Goal: Task Accomplishment & Management: Complete application form

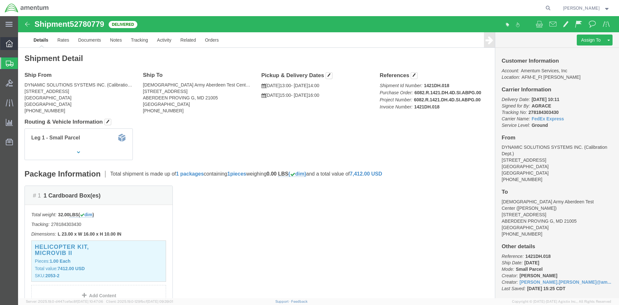
click at [10, 46] on icon at bounding box center [9, 43] width 7 height 7
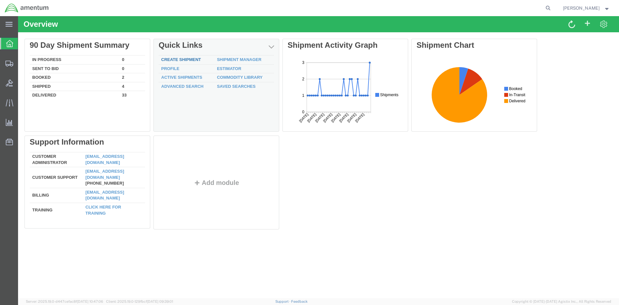
click at [188, 60] on link "Create Shipment" at bounding box center [181, 59] width 40 height 5
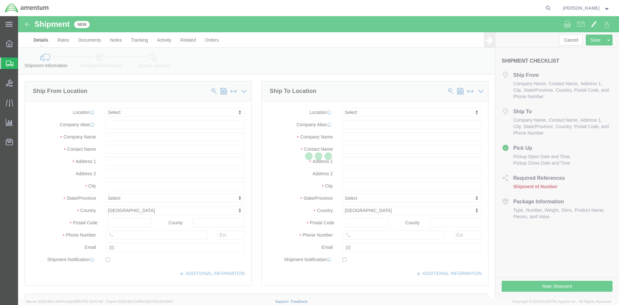
select select
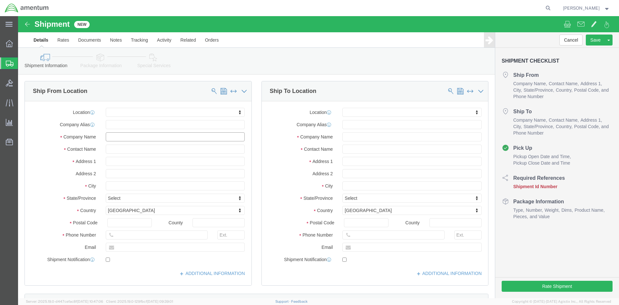
click input "text"
type input "a"
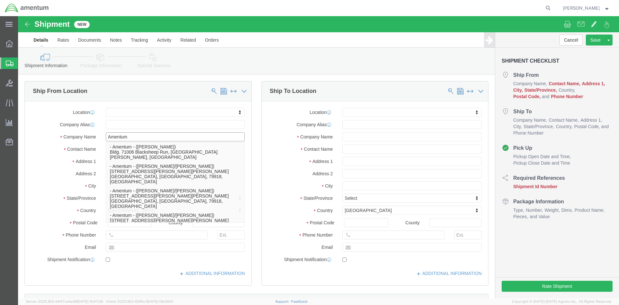
type input "Amentum"
click div "Shipment Information Package Information Special Services"
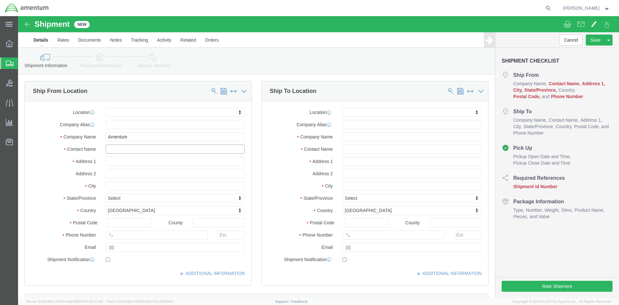
click input "text"
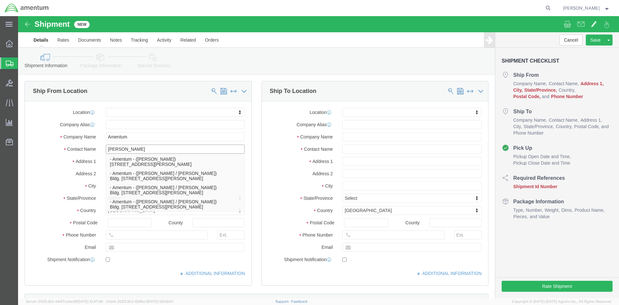
type input "[PERSON_NAME]"
click at [14, 203] on div "main_menu Created with Sketch. Collapse Menu Overview Shipments Shipment Manage…" at bounding box center [9, 160] width 18 height 288
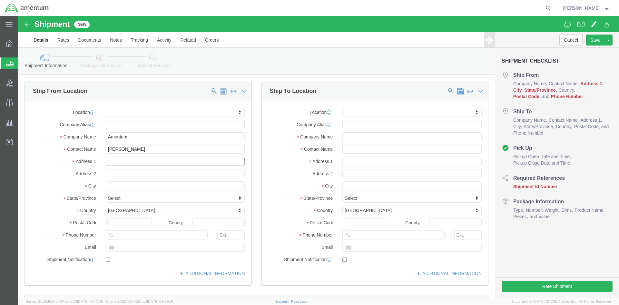
click input "text"
paste input "Corner of B Street and Blacksheep Run"
type input "Corner of B Street and Blacksheep Run"
select select
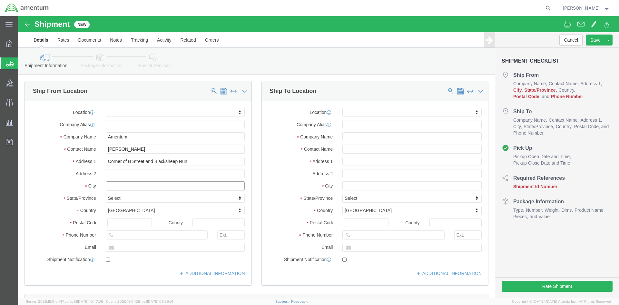
click input "text"
type input "f"
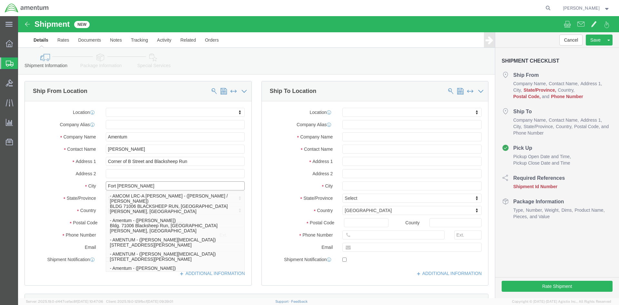
type input "Fort [PERSON_NAME]"
select select
click div "Address 2"
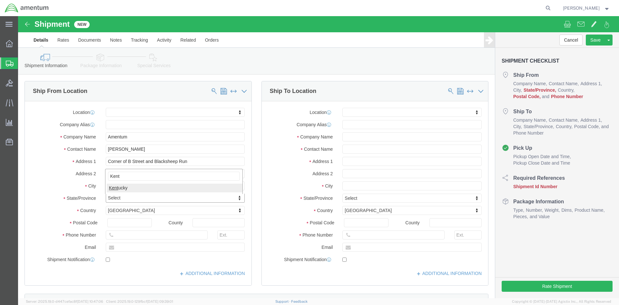
type input "Kent"
select select
select select "KY"
click input "text"
type input "42223"
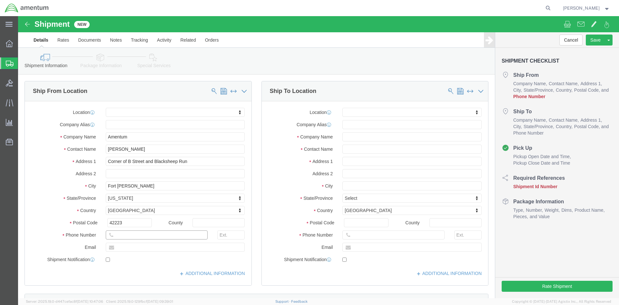
select select
click input "text"
paste input "[PHONE_NUMBER]"
type input "[PHONE_NUMBER]"
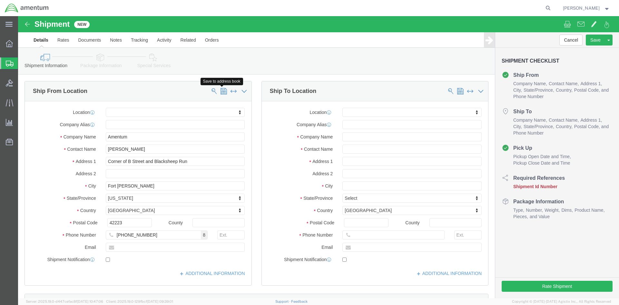
click span
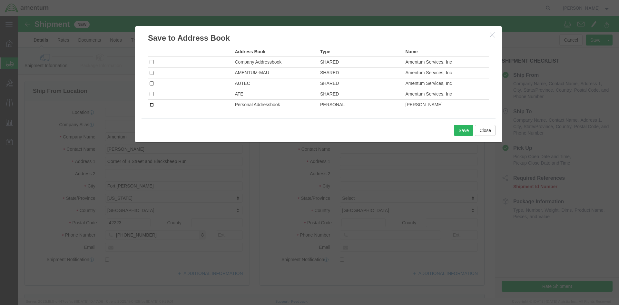
click input "checkbox"
checkbox input "true"
click button "Save"
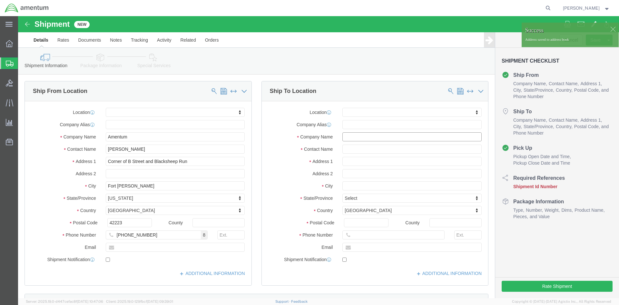
click input "text"
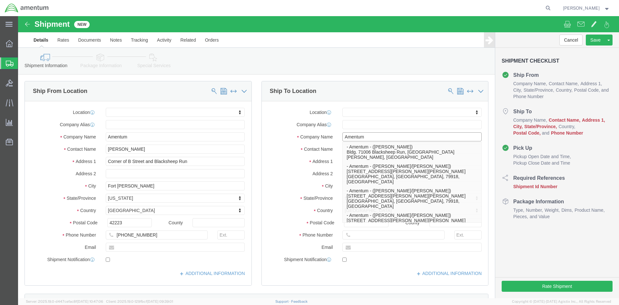
type input "Amentum"
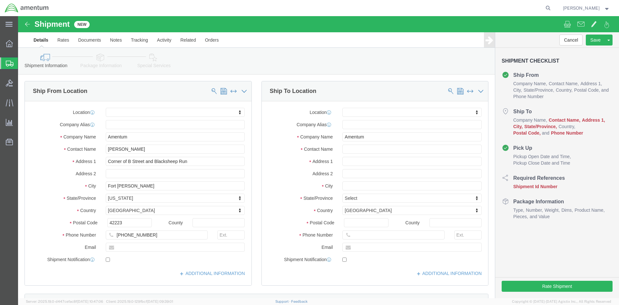
click div "Shipment Information Package Information Special Services"
click input "text"
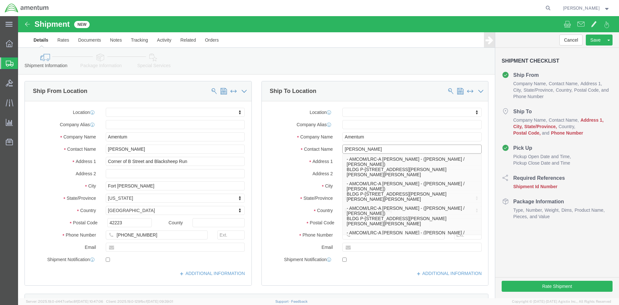
type input "[PERSON_NAME]"
click div "Shipment Information Package Information Special Services"
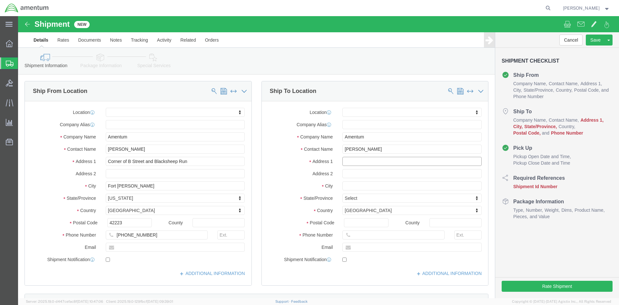
click input "text"
type input "BLDG P-[STREET_ADDRESS][PERSON_NAME]"
select select
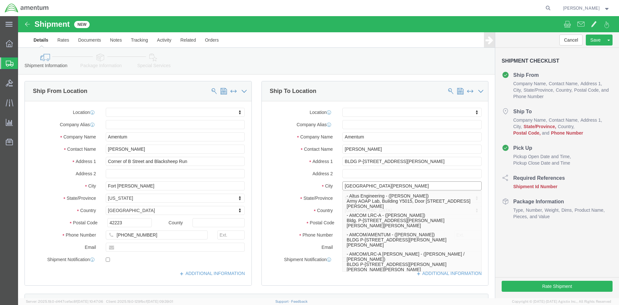
type input "[GEOGRAPHIC_DATA][PERSON_NAME]"
select select
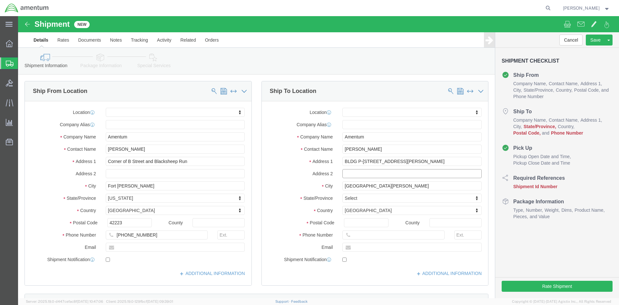
click input "text"
type input "[PERSON_NAME] AAF"
type input "North"
select select
select select "NC"
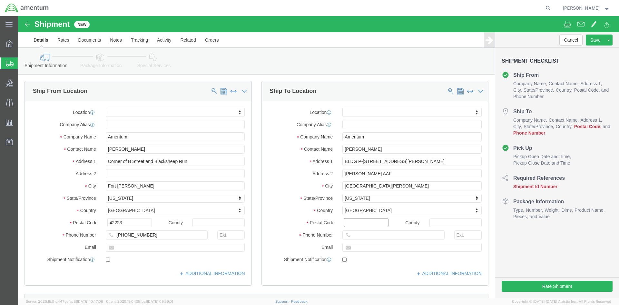
click input "Postal Code"
type input "28310"
select select
click input "text"
paste input "[PHONE_NUMBER]"
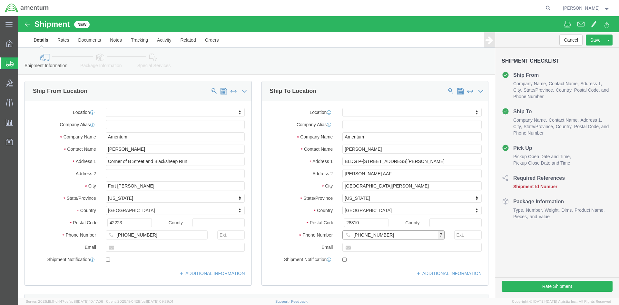
type input "[PHONE_NUMBER]"
click div "Location My Profile Location [PHONE_NUMBER] [PHONE_NUMBER] [PHONE_NUMBER] [PHON…"
click span
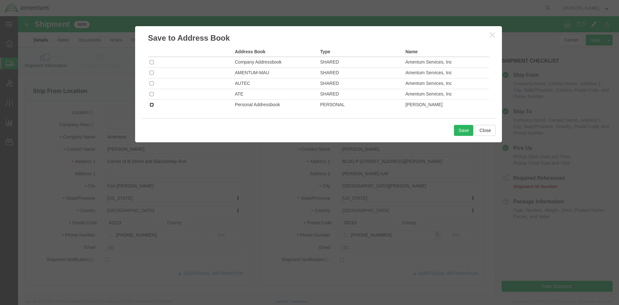
click input "checkbox"
checkbox input "true"
click button "Save"
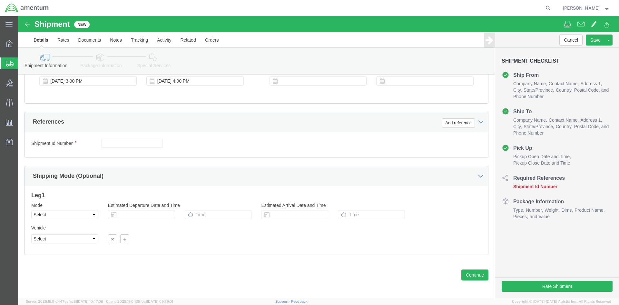
scroll to position [207, 0]
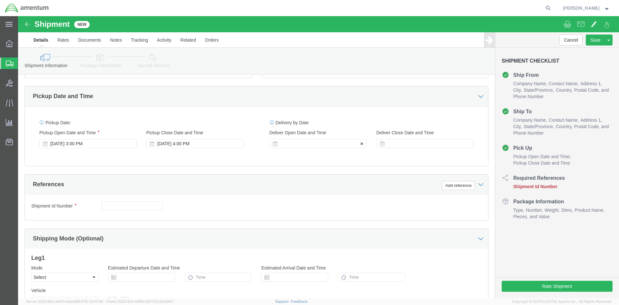
click div
drag, startPoint x: 322, startPoint y: 246, endPoint x: 347, endPoint y: 212, distance: 41.4
click button "Apply"
click div
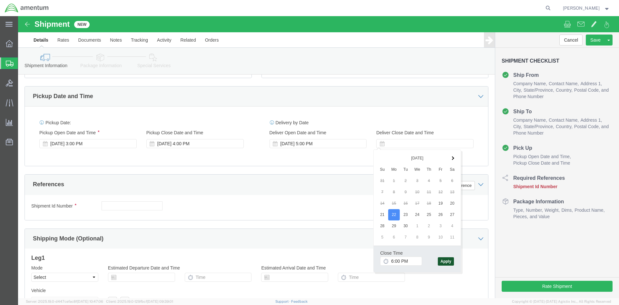
click button "Apply"
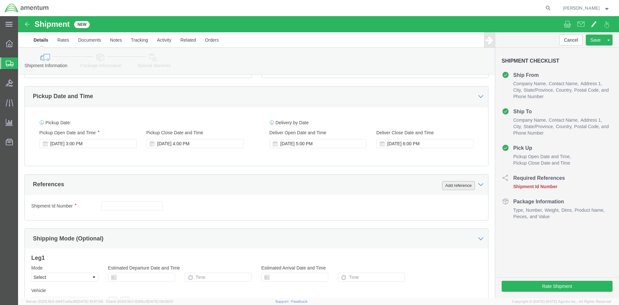
click button "Add reference"
click input "text"
type input "1521GJ.001"
click select "Select Account Type Activity ID Airline Appointment Number ASN Batch Request # …"
select select "INVOICE"
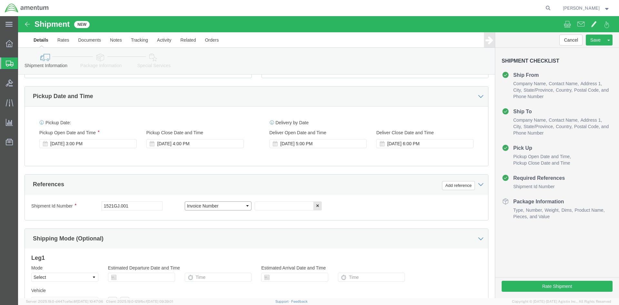
click select "Select Account Type Activity ID Airline Appointment Number ASN Batch Request # …"
click input "text"
type input "1521GJ.001"
click button "Add reference"
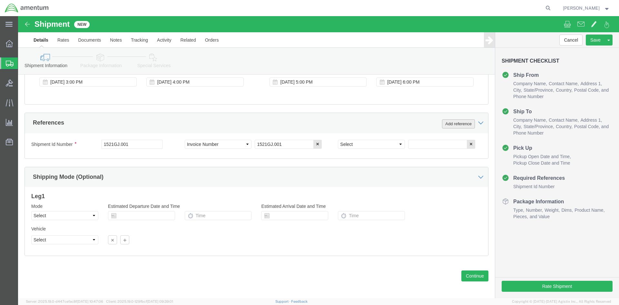
scroll to position [272, 0]
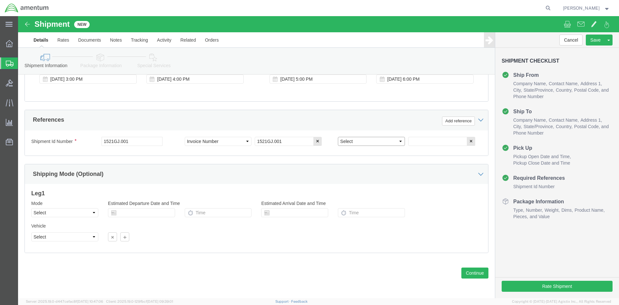
click select "Select Account Type Activity ID Airline Appointment Number ASN Batch Request # …"
select select "PROJNUM"
click select "Select Account Type Activity ID Airline Appointment Number ASN Batch Request # …"
click input "text"
paste input "4998.R.1521.GJ.GD.48.FLBR.00"
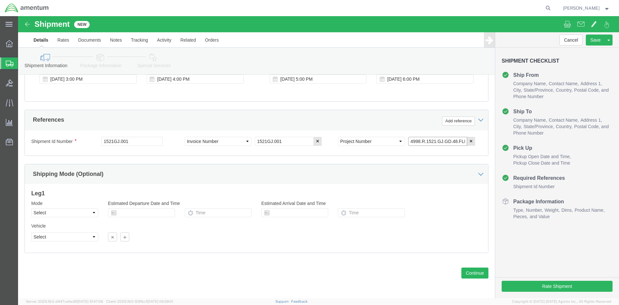
scroll to position [0, 12]
type input "4998.R.1521.GJ.GD.48.FLBR.00"
click button "Add reference"
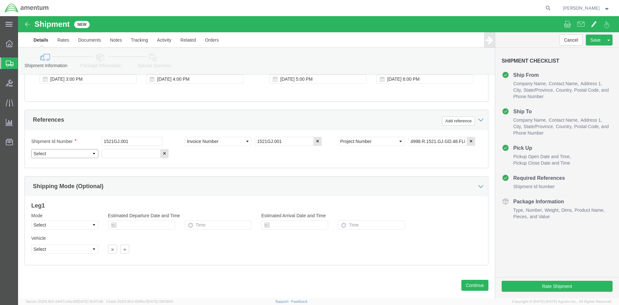
click select "Select Account Type Activity ID Airline Appointment Number ASN Batch Request # …"
select select "PURCHORD"
click select "Select Account Type Activity ID Airline Appointment Number ASN Batch Request # …"
click input "text"
paste input "4998.R.1521.GJ.GD.48.FLBR.00"
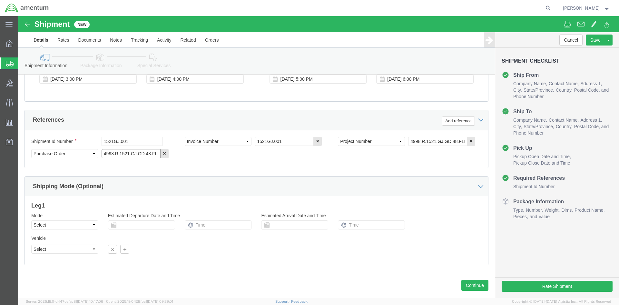
scroll to position [0, 12]
type input "4998.R.1521.GJ.GD.48.FLBR.00"
click button "Continue"
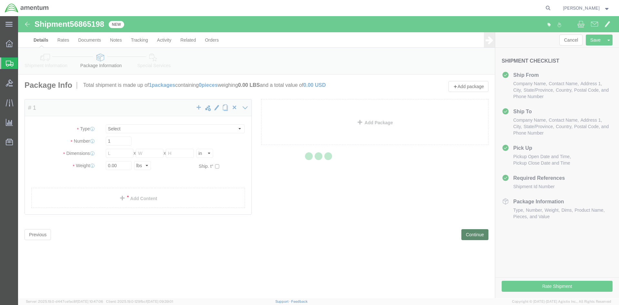
select select "CBOX"
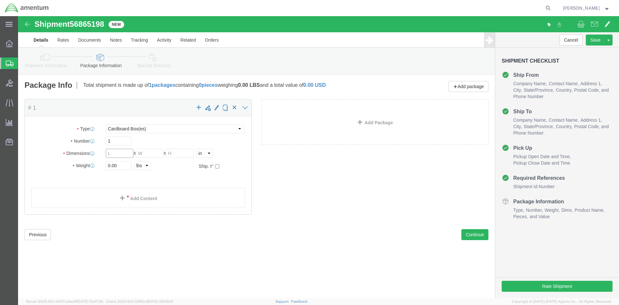
click input "text"
type input "16"
type input "13"
type input "12"
drag, startPoint x: 102, startPoint y: 151, endPoint x: 75, endPoint y: 151, distance: 26.8
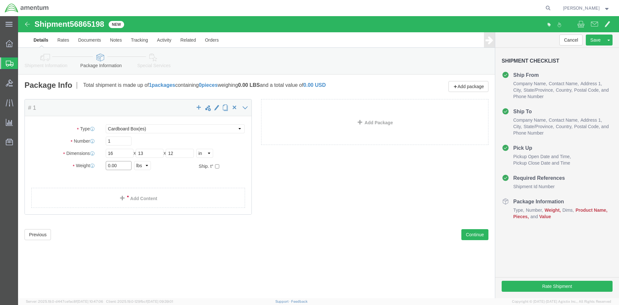
click div "Weight 0.00 Select kgs lbs Ship. t°"
type input "1"
click link "Add Content"
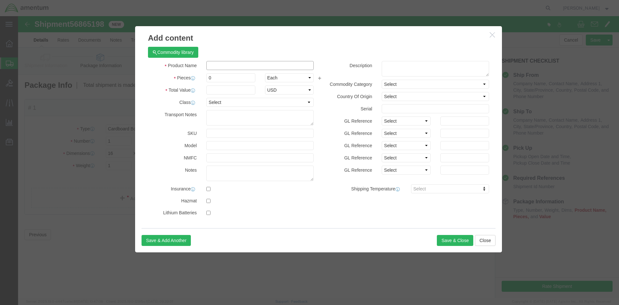
click input "text"
paste input "Mounting Base, Tie Down 5ea"
type input "Mounting Base, Tie Down"
click input "0"
type input "0"
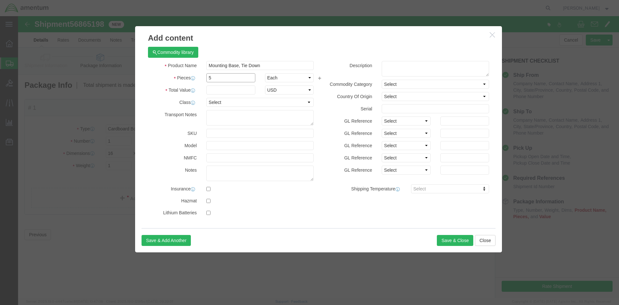
type input "5"
click input "text"
type input "500"
click textarea
paste textarea "For AH-64E 3076"
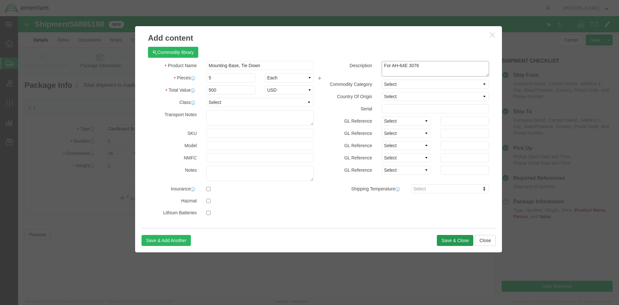
type textarea "For AH-64E 3076"
click button "Save & Close"
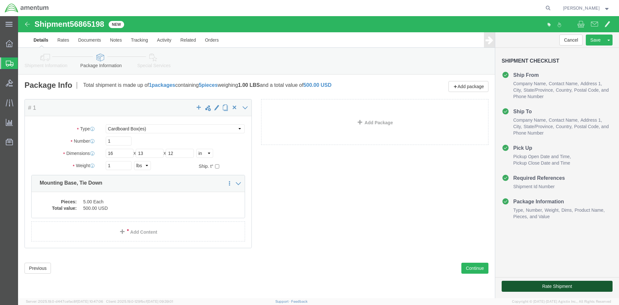
click button "Rate Shipment"
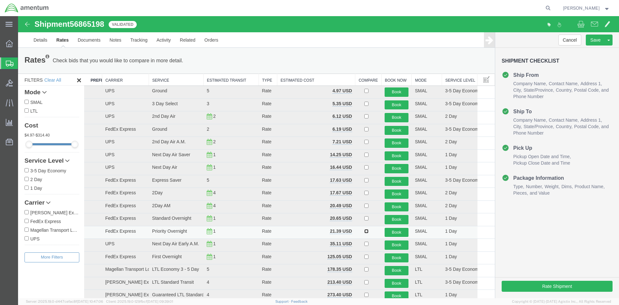
click at [364, 230] on input "checkbox" at bounding box center [366, 231] width 4 height 4
checkbox input "true"
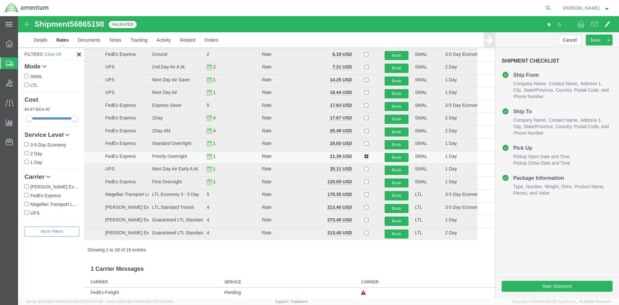
scroll to position [81, 0]
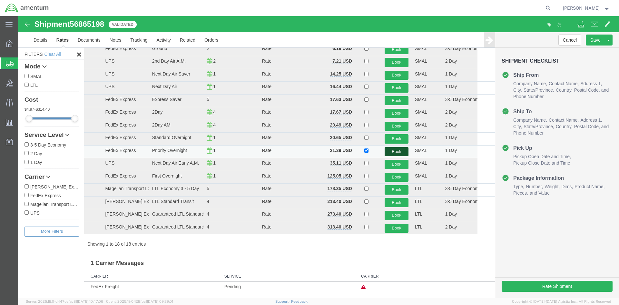
click at [395, 150] on button "Book" at bounding box center [396, 151] width 24 height 9
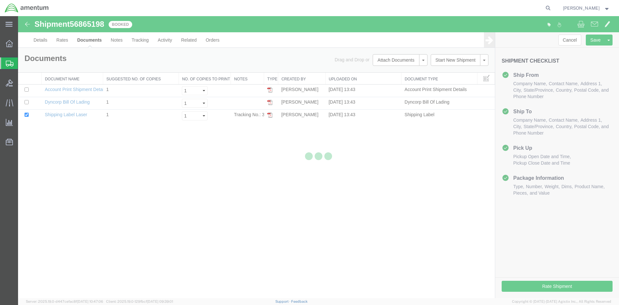
scroll to position [0, 0]
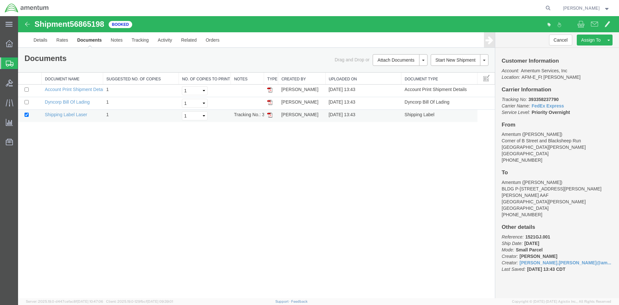
click at [271, 116] on img at bounding box center [269, 114] width 5 height 5
click at [268, 99] on link at bounding box center [269, 101] width 5 height 5
click at [231, 161] on div "Shipment 56865198 3 of 3 Booked Details Rates Documents Notes Tracking Activity…" at bounding box center [318, 157] width 601 height 282
drag, startPoint x: 267, startPoint y: 114, endPoint x: 195, endPoint y: 16, distance: 121.7
click at [267, 114] on img at bounding box center [269, 114] width 5 height 5
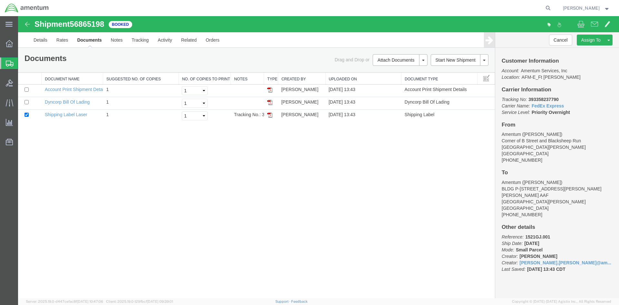
drag, startPoint x: 150, startPoint y: 163, endPoint x: 149, endPoint y: 73, distance: 90.6
click at [150, 162] on div "Shipment 56865198 3 of 3 Booked Details Rates Documents Notes Tracking Activity…" at bounding box center [318, 157] width 601 height 282
